Goal: Task Accomplishment & Management: Complete application form

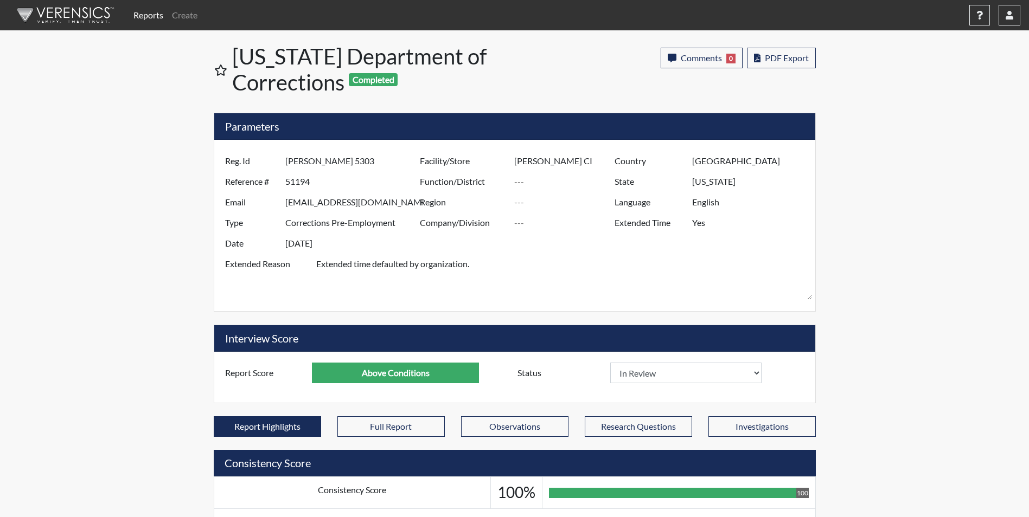
select select
click at [181, 11] on link "Create" at bounding box center [185, 15] width 34 height 22
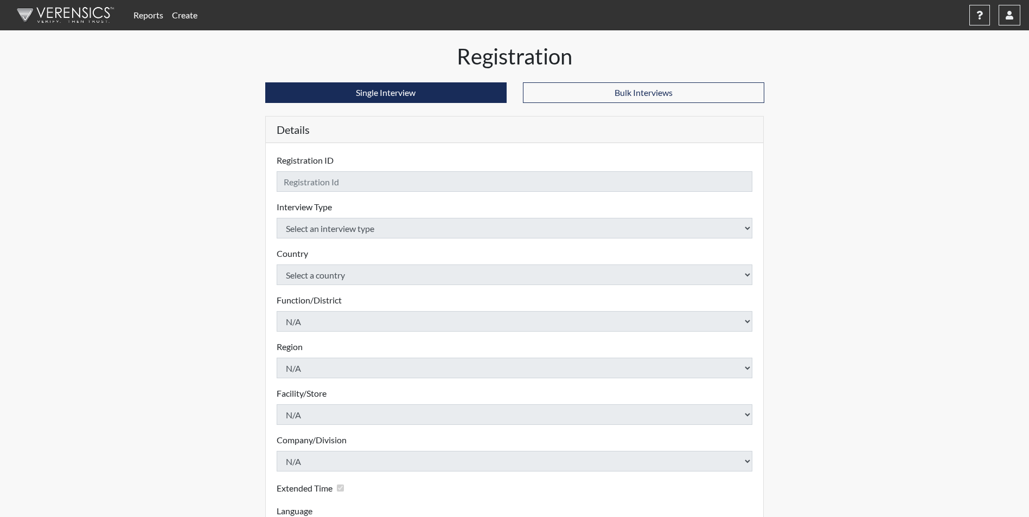
checkbox input "true"
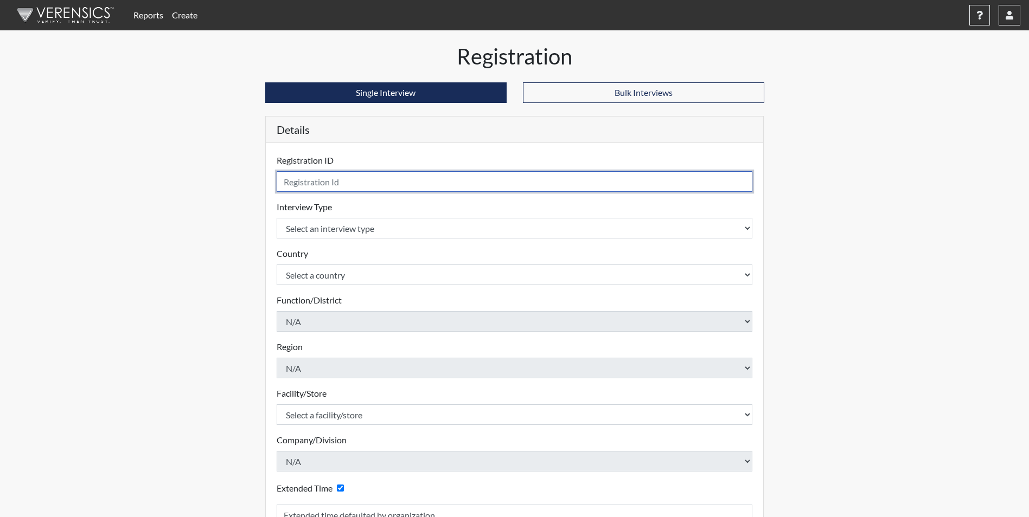
click at [316, 182] on input "text" at bounding box center [515, 181] width 476 height 21
type input "L. Town 2010"
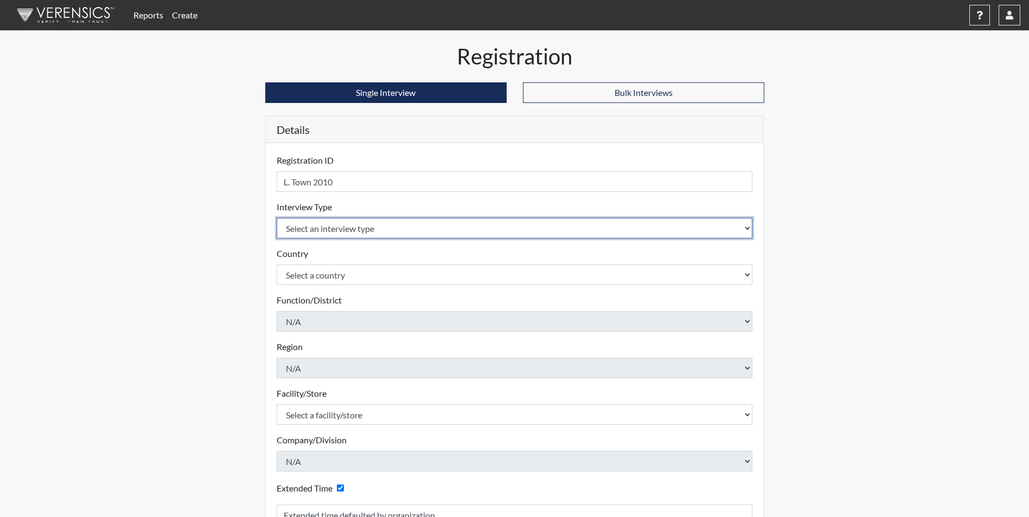
click at [317, 232] on select "Select an interview type Corrections Pre-Employment" at bounding box center [515, 228] width 476 height 21
select select "ff733e93-e1bf-11ea-9c9f-0eff0cf7eb8f"
click at [277, 218] on select "Select an interview type Corrections Pre-Employment" at bounding box center [515, 228] width 476 height 21
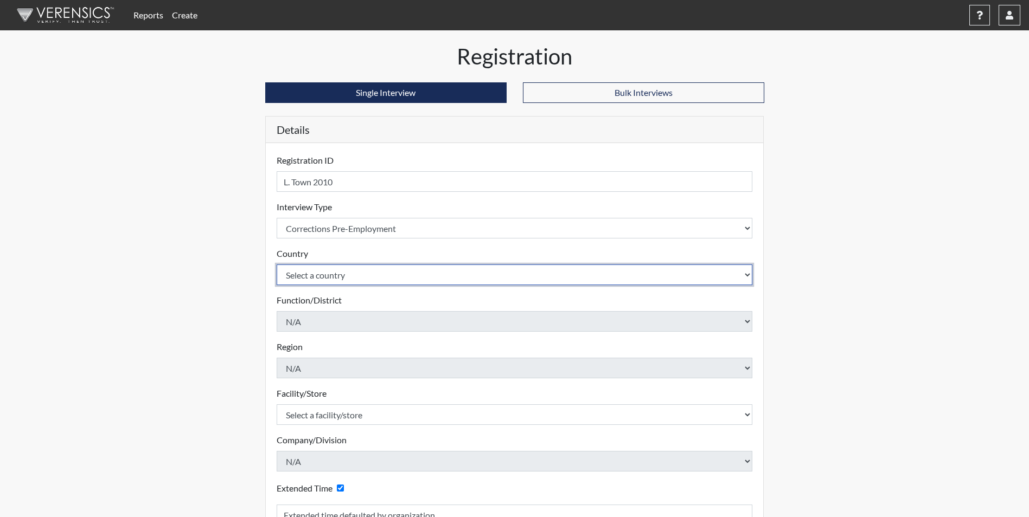
click at [330, 278] on select "Select a country [GEOGRAPHIC_DATA] [GEOGRAPHIC_DATA]" at bounding box center [515, 275] width 476 height 21
select select "united-states-of-[GEOGRAPHIC_DATA]"
click at [277, 265] on select "Select a country [GEOGRAPHIC_DATA] [GEOGRAPHIC_DATA]" at bounding box center [515, 275] width 476 height 21
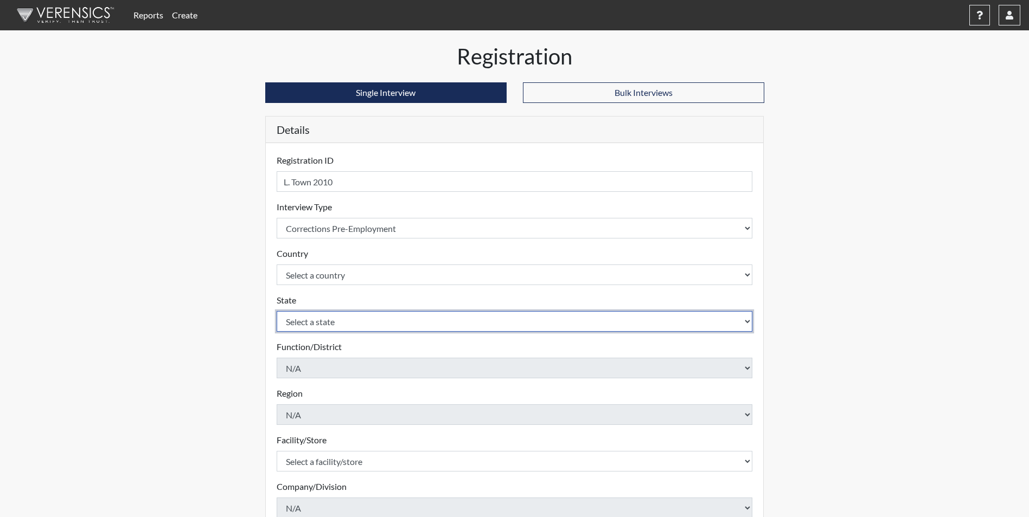
click at [327, 318] on select "Select a state [US_STATE] [US_STATE] [US_STATE] [US_STATE] [US_STATE] [US_STATE…" at bounding box center [515, 321] width 476 height 21
select select "SC"
click at [277, 311] on select "Select a state [US_STATE] [US_STATE] [US_STATE] [US_STATE] [US_STATE] [US_STATE…" at bounding box center [515, 321] width 476 height 21
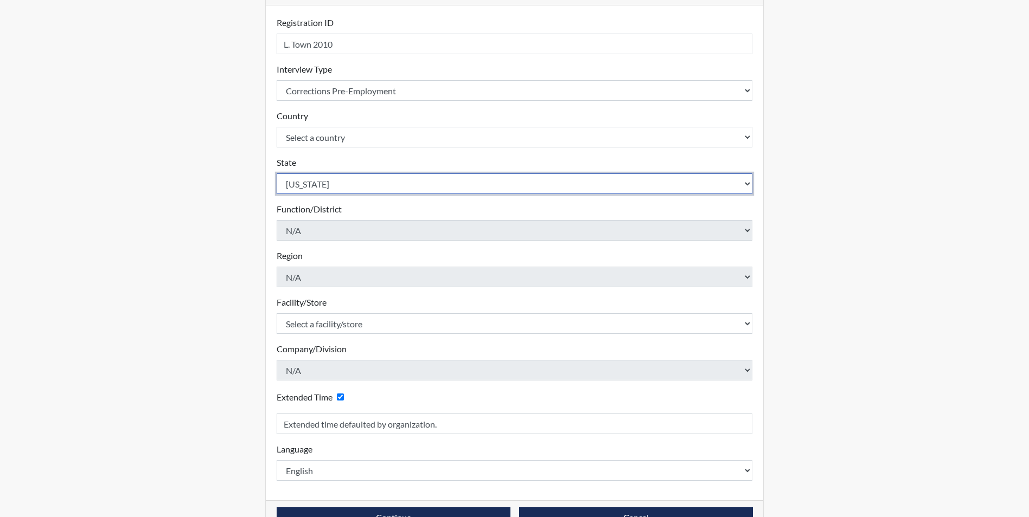
scroll to position [163, 0]
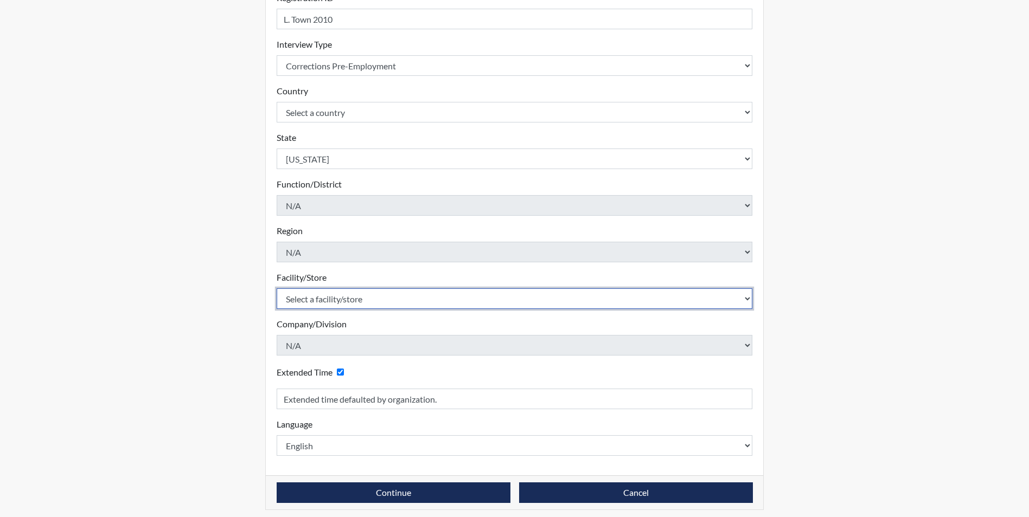
click at [357, 302] on select "Select a facility/store [GEOGRAPHIC_DATA] CI Broad River CI [PERSON_NAME] CI Di…" at bounding box center [515, 299] width 476 height 21
select select "d25ccce7-56e4-4ac3-94d1-4a6dbae4e778"
click at [277, 289] on select "Select a facility/store [GEOGRAPHIC_DATA] CI Broad River CI [PERSON_NAME] CI Di…" at bounding box center [515, 299] width 476 height 21
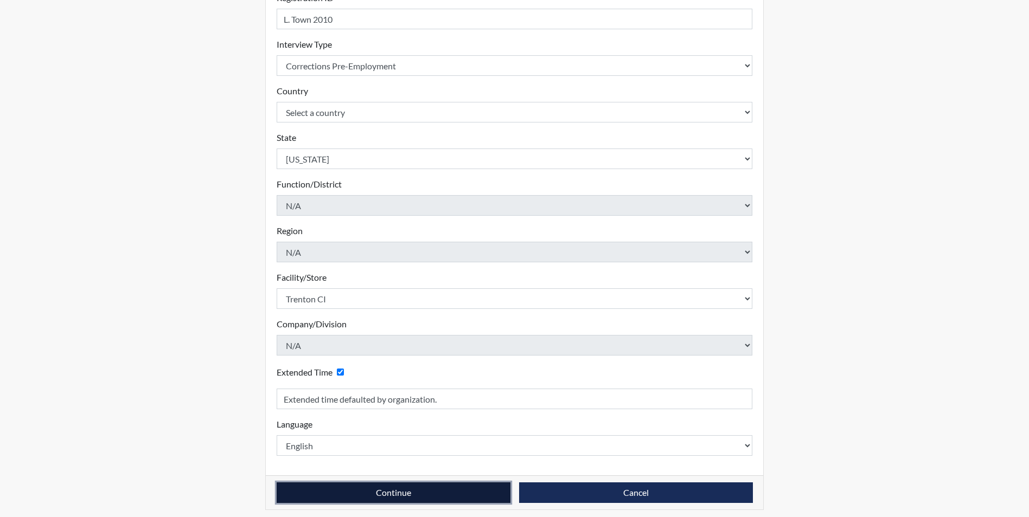
click at [428, 490] on button "Continue" at bounding box center [394, 493] width 234 height 21
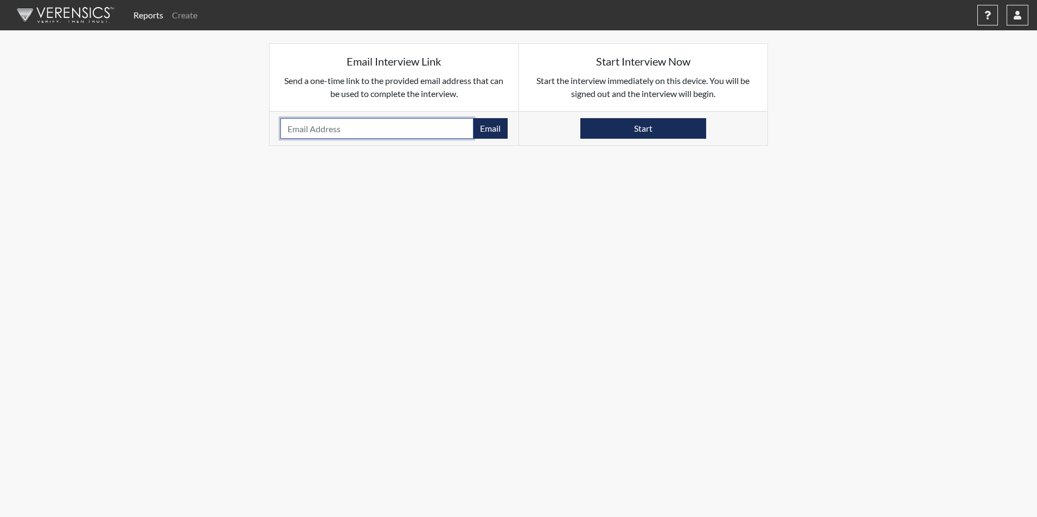
click at [330, 132] on input "email" at bounding box center [376, 128] width 193 height 21
click at [375, 129] on input "email" at bounding box center [376, 128] width 193 height 21
type input "[EMAIL_ADDRESS][DOMAIN_NAME]"
click at [496, 127] on button "Email" at bounding box center [490, 128] width 35 height 21
